Goal: Information Seeking & Learning: Learn about a topic

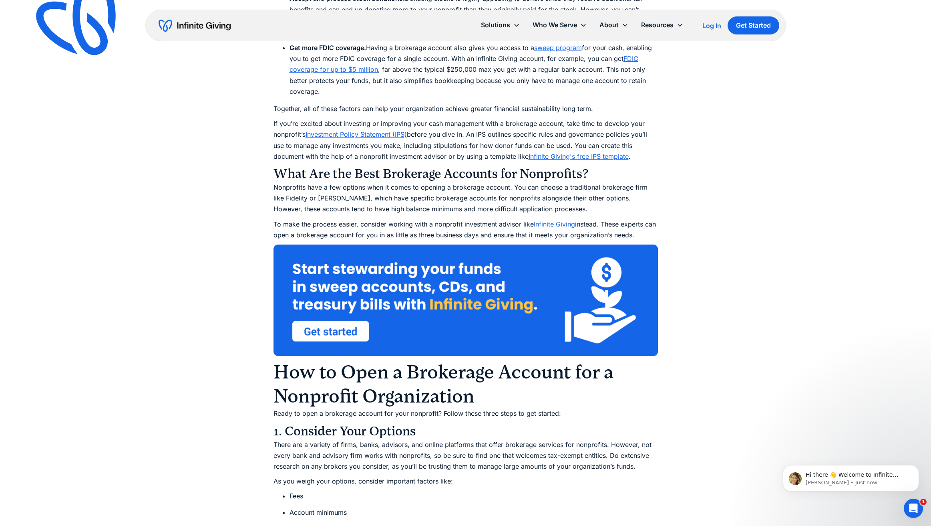
scroll to position [1488, 0]
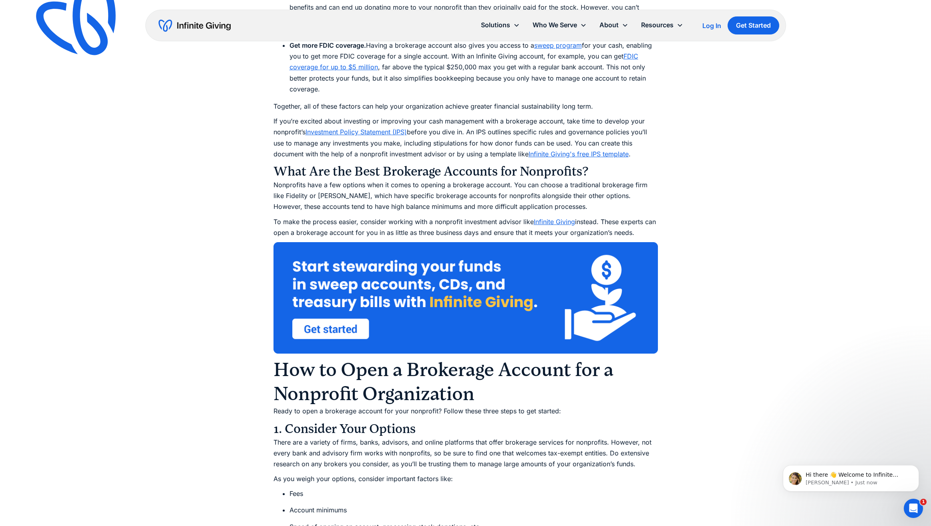
drag, startPoint x: 250, startPoint y: 290, endPoint x: 335, endPoint y: 328, distance: 93.4
click at [335, 95] on ul "Invest your reserve funds . The most common draw of opening a brokerage account…" at bounding box center [466, 18] width 385 height 153
drag, startPoint x: 330, startPoint y: 328, endPoint x: 242, endPoint y: 288, distance: 97.0
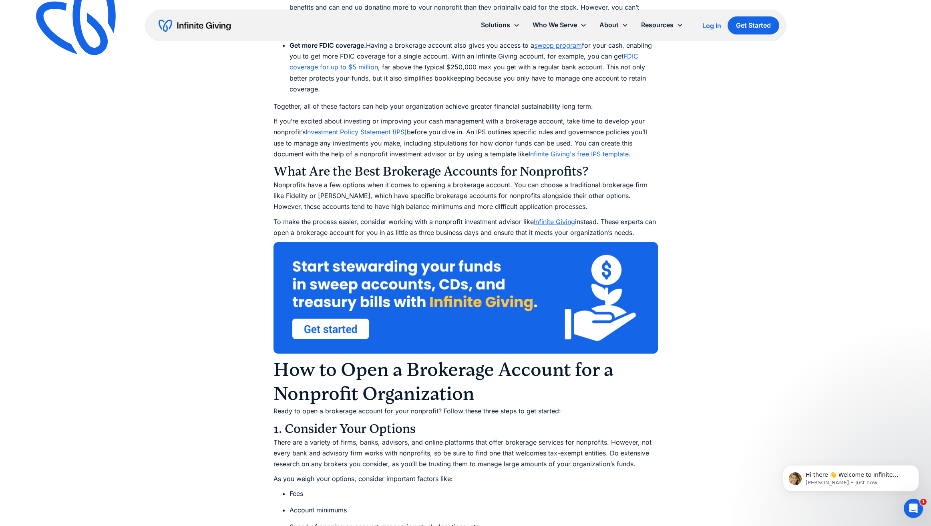
drag, startPoint x: 240, startPoint y: 290, endPoint x: 308, endPoint y: 329, distance: 77.9
click at [308, 95] on ul "Invest your reserve funds . The most common draw of opening a brokerage account…" at bounding box center [466, 18] width 385 height 153
drag, startPoint x: 308, startPoint y: 329, endPoint x: 299, endPoint y: 327, distance: 9.0
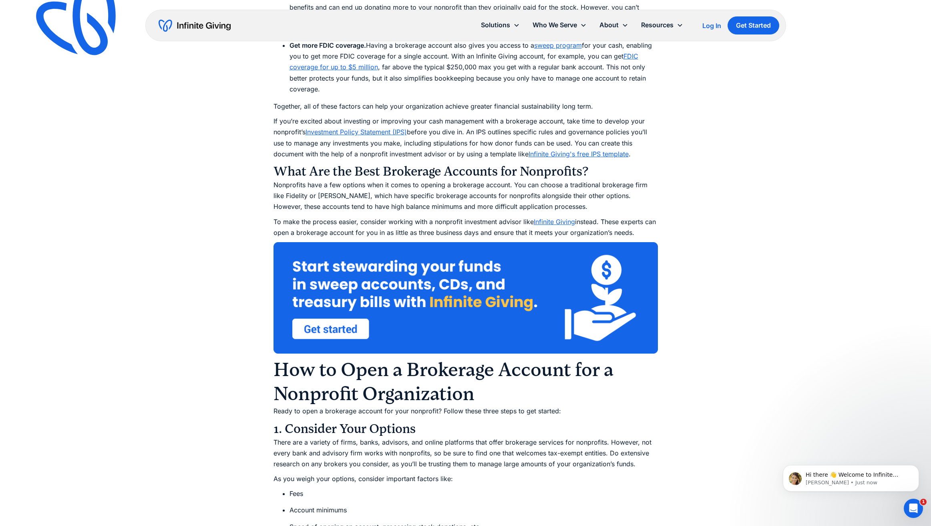
drag, startPoint x: 296, startPoint y: 328, endPoint x: 240, endPoint y: 294, distance: 65.5
click at [274, 95] on ul "Invest your reserve funds . The most common draw of opening a brokerage account…" at bounding box center [466, 18] width 385 height 153
drag, startPoint x: 241, startPoint y: 292, endPoint x: 298, endPoint y: 332, distance: 70.5
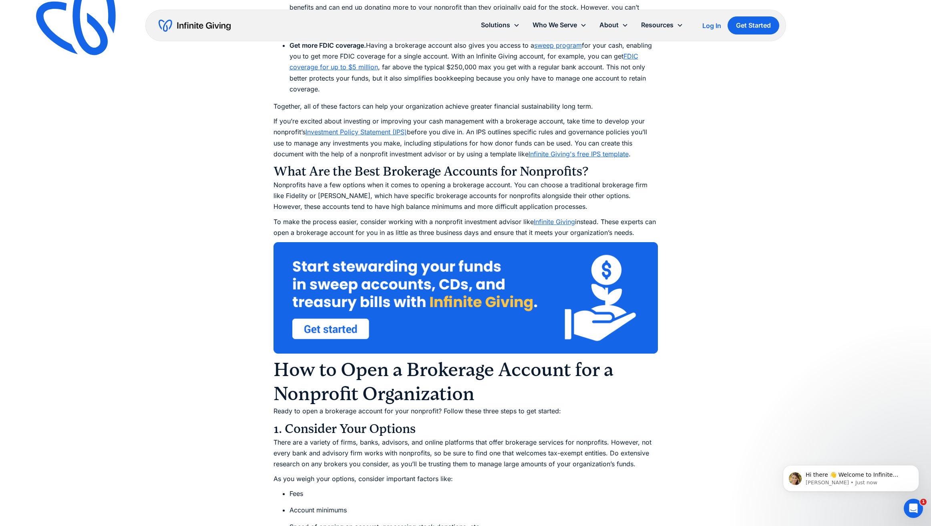
drag, startPoint x: 298, startPoint y: 332, endPoint x: 306, endPoint y: 333, distance: 7.7
drag, startPoint x: 306, startPoint y: 333, endPoint x: 224, endPoint y: 293, distance: 91.6
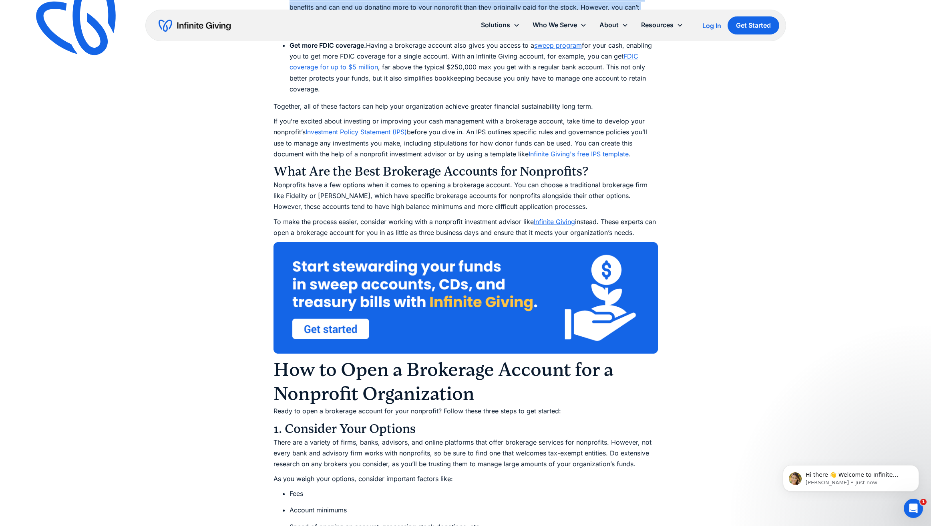
drag, startPoint x: 241, startPoint y: 353, endPoint x: 527, endPoint y: 388, distance: 287.8
click at [527, 34] on li "Accept and process stock donations. Donating stocks is highly appealing to dono…" at bounding box center [474, 13] width 369 height 44
drag, startPoint x: 527, startPoint y: 388, endPoint x: 541, endPoint y: 390, distance: 14.6
click at [535, 34] on li "Accept and process stock donations. Donating stocks is highly appealing to dono…" at bounding box center [474, 13] width 369 height 44
drag, startPoint x: 528, startPoint y: 391, endPoint x: 235, endPoint y: 355, distance: 294.6
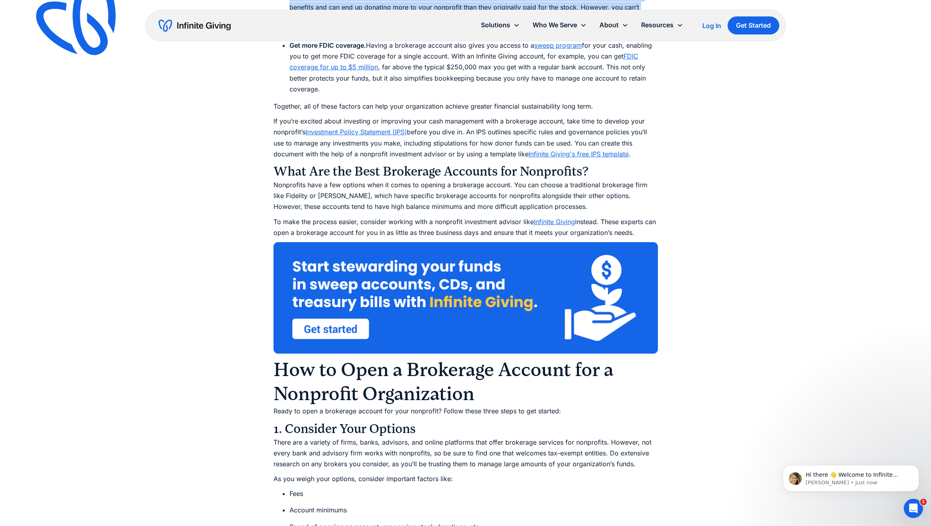
click at [290, 34] on li "Accept and process stock donations. Donating stocks is highly appealing to dono…" at bounding box center [474, 13] width 369 height 44
drag, startPoint x: 235, startPoint y: 353, endPoint x: 521, endPoint y: 389, distance: 288.7
click at [521, 34] on li "Accept and process stock donations. Donating stocks is highly appealing to dono…" at bounding box center [474, 13] width 369 height 44
drag, startPoint x: 521, startPoint y: 389, endPoint x: 532, endPoint y: 391, distance: 10.8
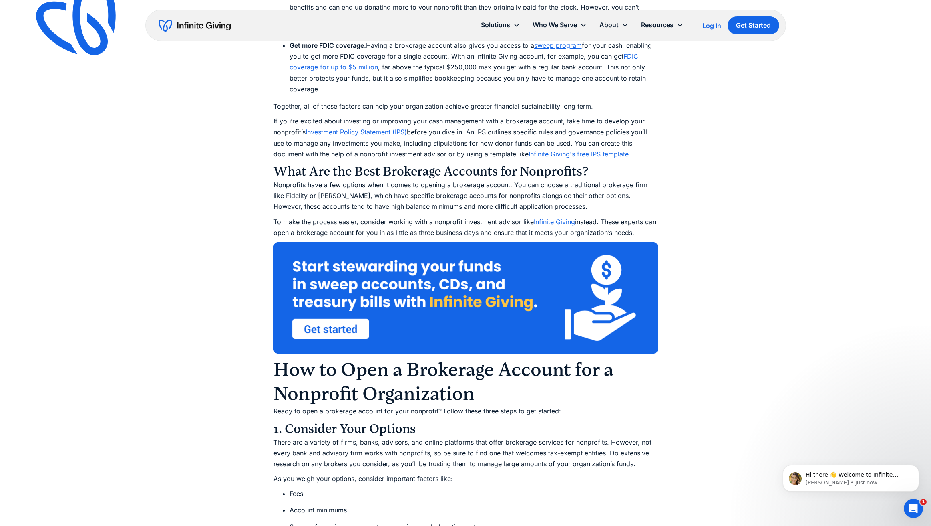
click at [524, 34] on li "Accept and process stock donations. Donating stocks is highly appealing to dono…" at bounding box center [474, 13] width 369 height 44
drag, startPoint x: 525, startPoint y: 391, endPoint x: 245, endPoint y: 353, distance: 282.6
click at [290, 34] on li "Accept and process stock donations. Donating stocks is highly appealing to dono…" at bounding box center [474, 13] width 369 height 44
drag, startPoint x: 240, startPoint y: 350, endPoint x: 538, endPoint y: 389, distance: 300.1
click at [538, 95] on ul "Invest your reserve funds . The most common draw of opening a brokerage account…" at bounding box center [466, 18] width 385 height 153
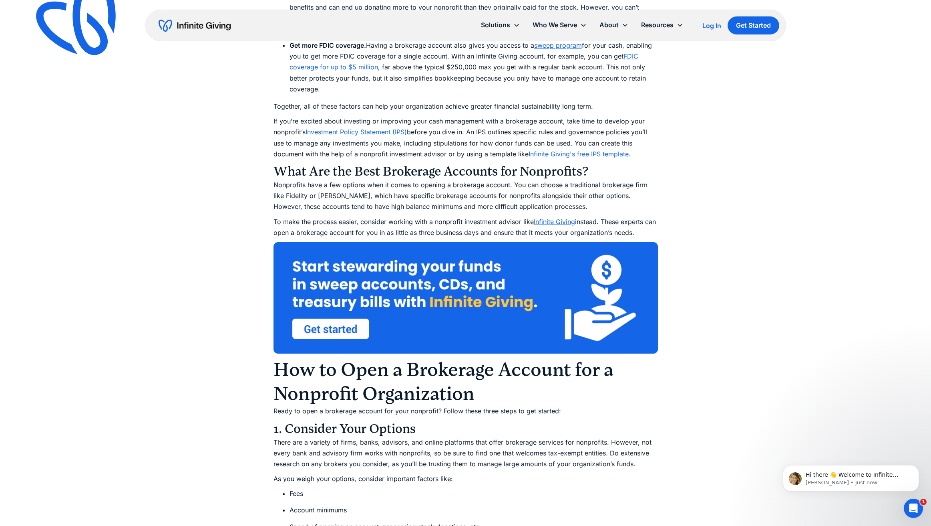
click at [537, 34] on li "Accept and process stock donations. Donating stocks is highly appealing to dono…" at bounding box center [474, 13] width 369 height 44
drag, startPoint x: 523, startPoint y: 389, endPoint x: 238, endPoint y: 351, distance: 287.5
click at [274, 95] on ul "Invest your reserve funds . The most common draw of opening a brokerage account…" at bounding box center [466, 18] width 385 height 153
drag, startPoint x: 242, startPoint y: 348, endPoint x: 550, endPoint y: 392, distance: 311.5
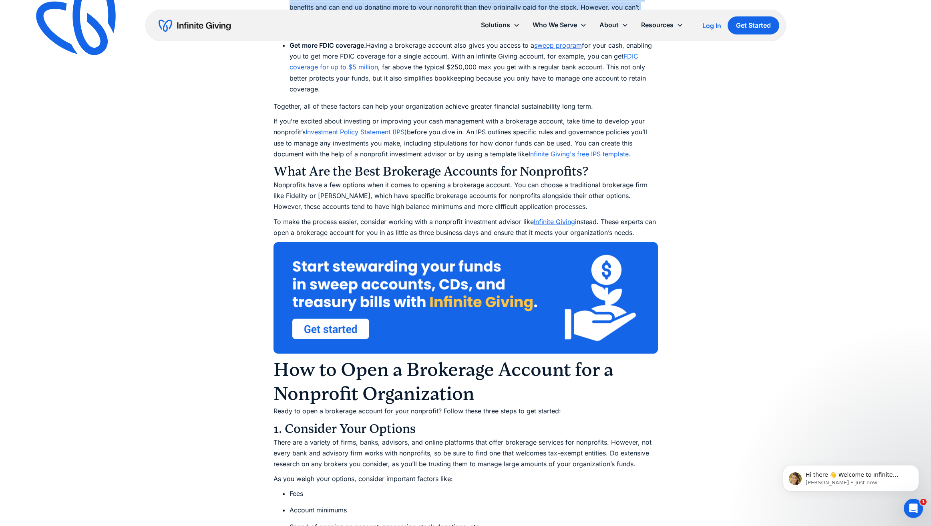
click at [556, 34] on li "Accept and process stock donations. Donating stocks is highly appealing to dono…" at bounding box center [474, 13] width 369 height 44
click at [550, 34] on li "Accept and process stock donations. Donating stocks is highly appealing to dono…" at bounding box center [474, 13] width 369 height 44
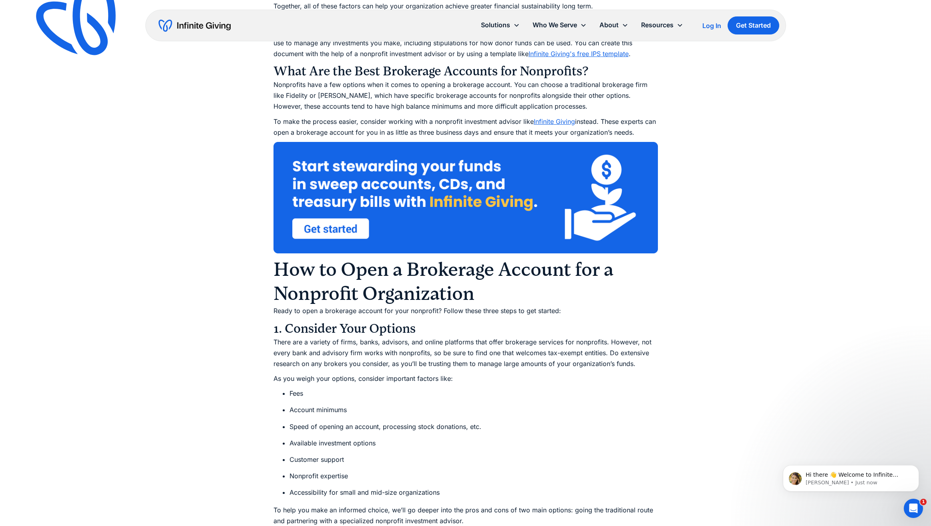
scroll to position [1588, 0]
drag, startPoint x: 242, startPoint y: 309, endPoint x: 701, endPoint y: 354, distance: 461.2
drag, startPoint x: 703, startPoint y: 353, endPoint x: 149, endPoint y: 312, distance: 555.2
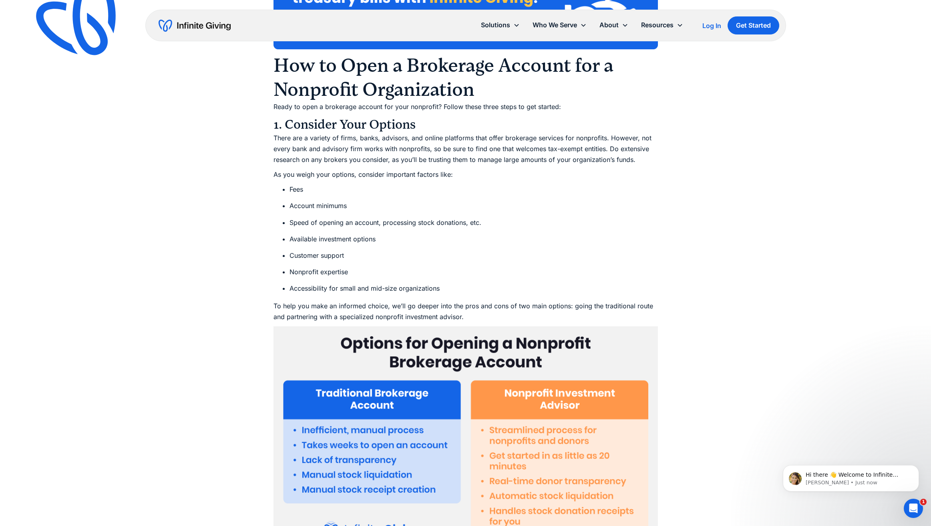
scroll to position [1795, 0]
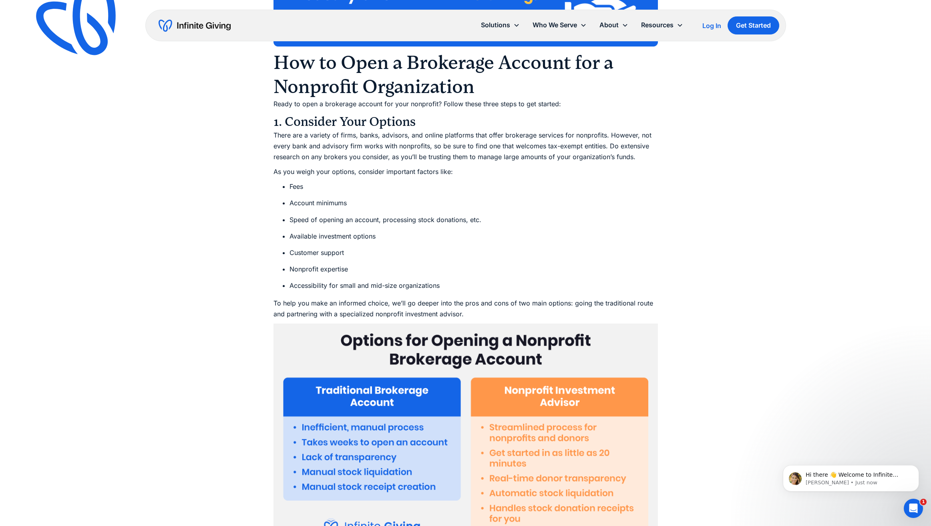
drag, startPoint x: 228, startPoint y: 246, endPoint x: 595, endPoint y: 290, distance: 369.5
drag, startPoint x: 613, startPoint y: 290, endPoint x: 219, endPoint y: 246, distance: 396.7
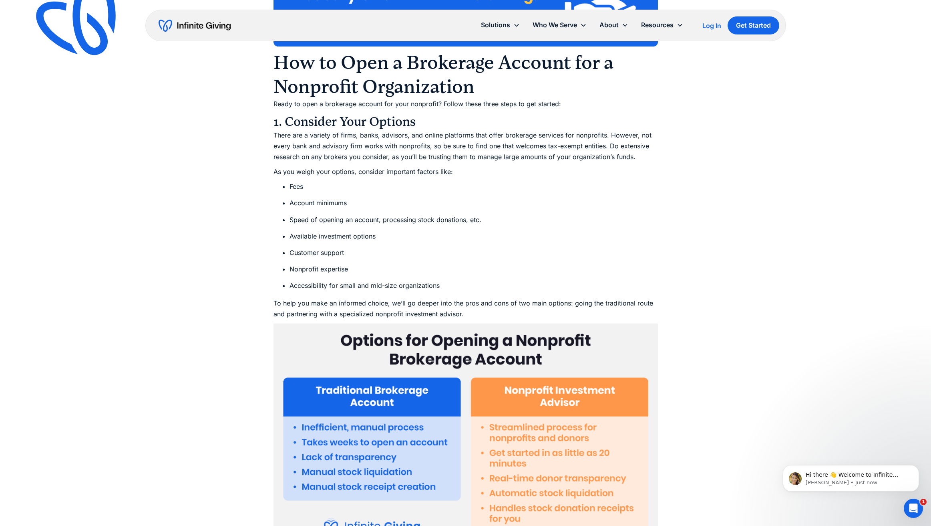
scroll to position [1796, 0]
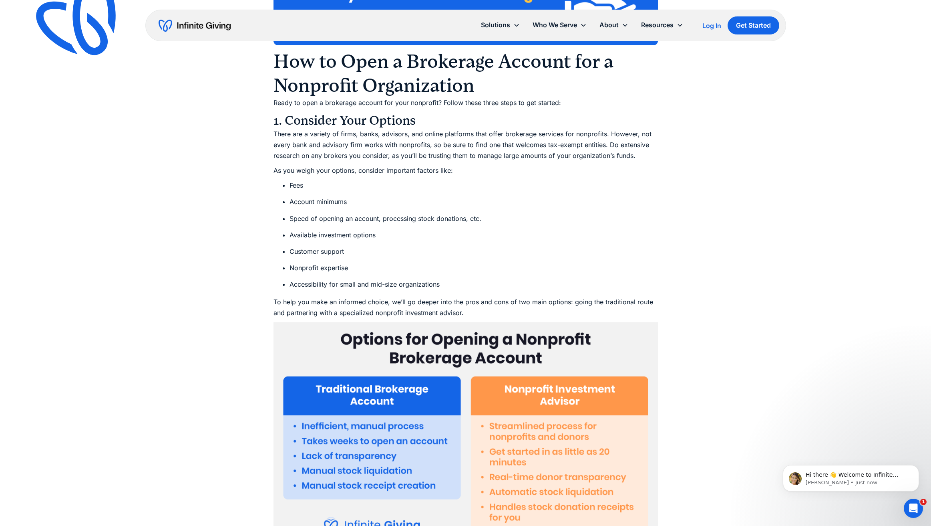
drag, startPoint x: 222, startPoint y: 243, endPoint x: 579, endPoint y: 286, distance: 359.8
drag, startPoint x: 697, startPoint y: 318, endPoint x: 208, endPoint y: 243, distance: 495.3
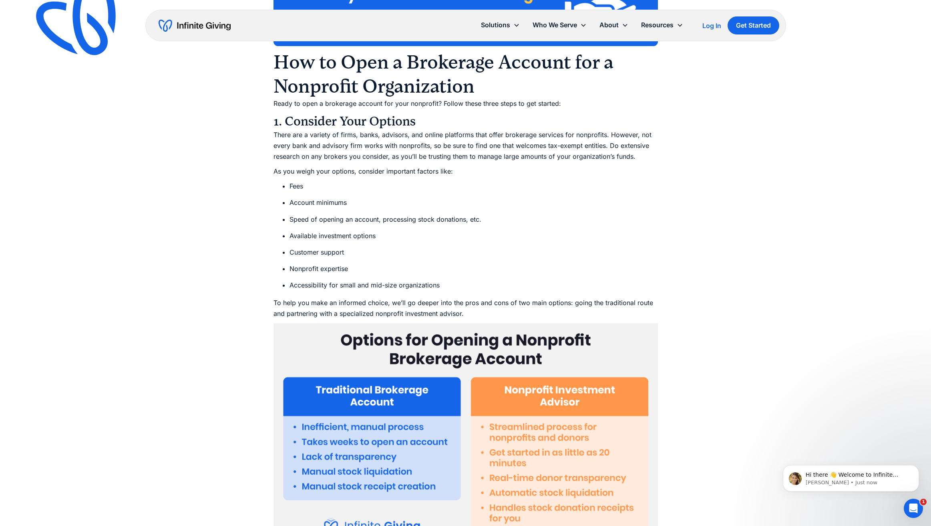
drag, startPoint x: 214, startPoint y: 243, endPoint x: 711, endPoint y: 324, distance: 502.9
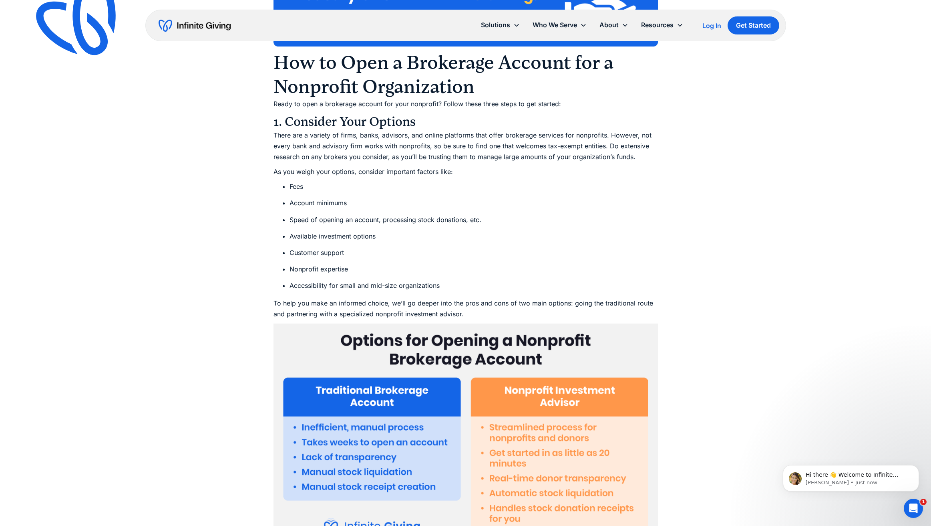
drag, startPoint x: 679, startPoint y: 317, endPoint x: 172, endPoint y: 238, distance: 512.9
drag, startPoint x: 228, startPoint y: 244, endPoint x: 701, endPoint y: 317, distance: 478.3
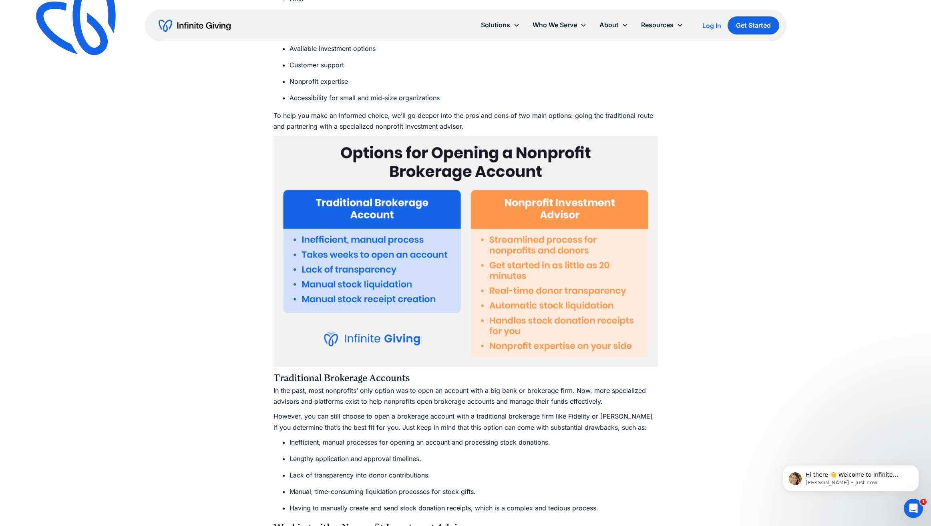
scroll to position [1986, 0]
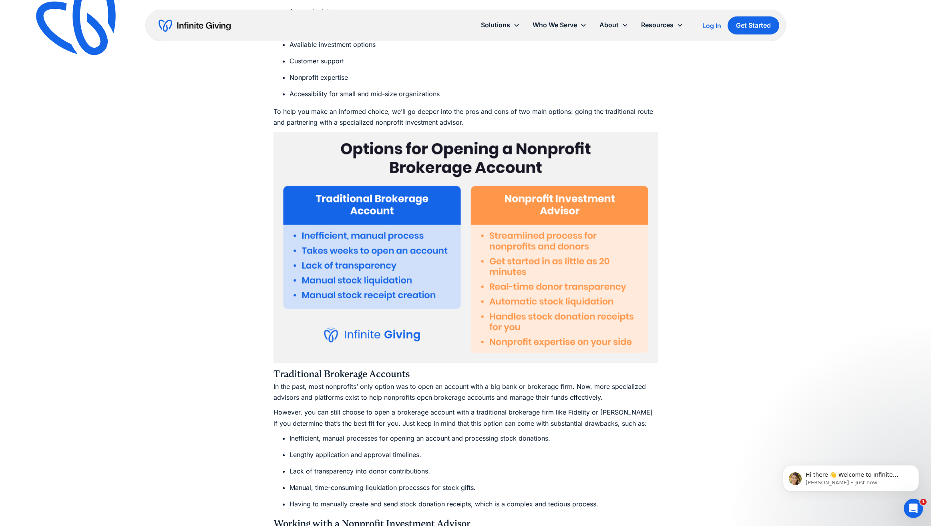
drag, startPoint x: 233, startPoint y: 298, endPoint x: 448, endPoint y: 385, distance: 231.9
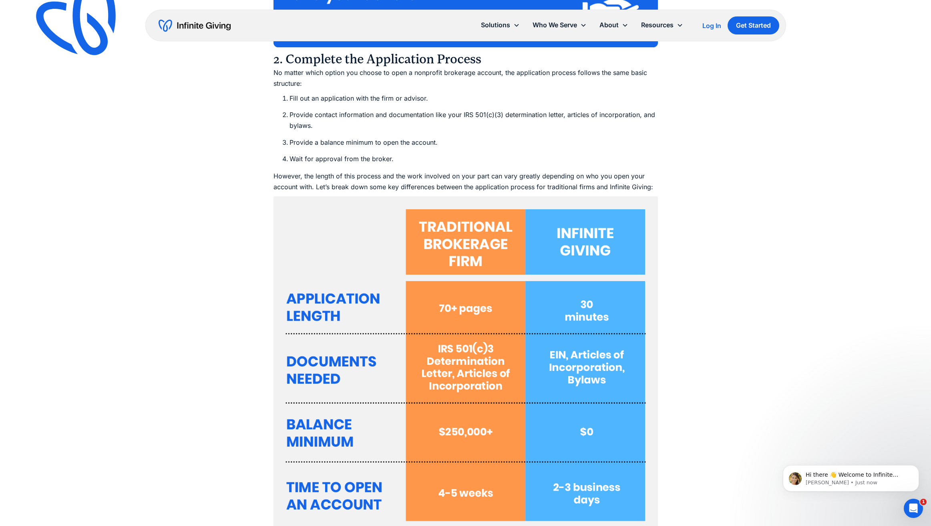
scroll to position [2871, 0]
